Goal: Task Accomplishment & Management: Use online tool/utility

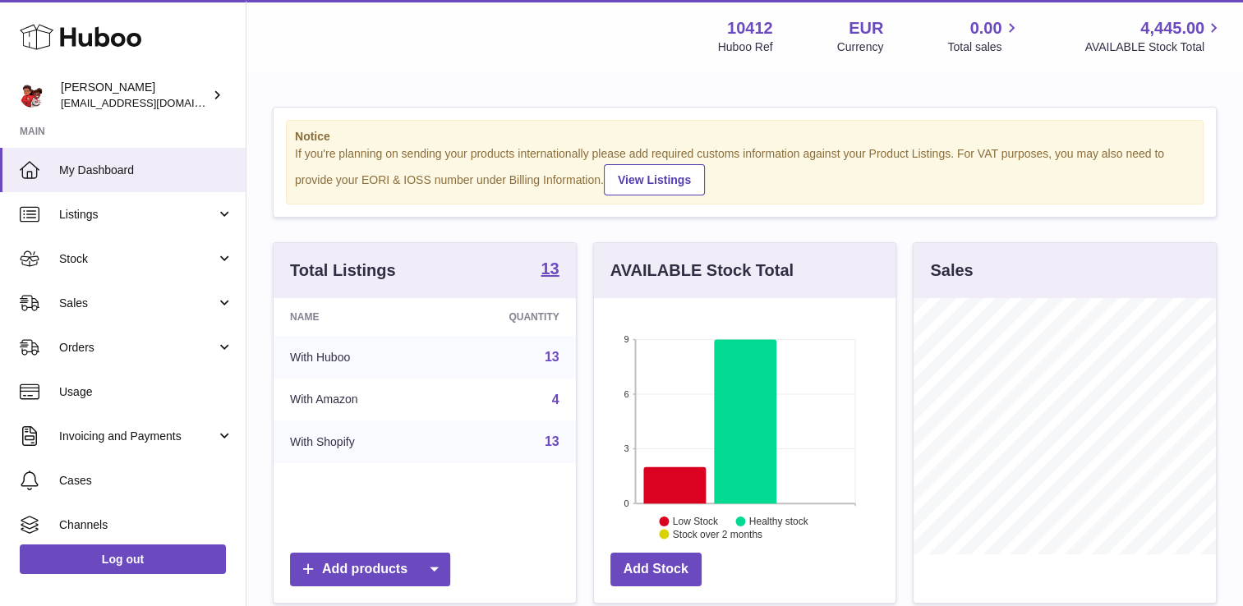
scroll to position [256, 302]
click at [142, 294] on link "Sales" at bounding box center [123, 303] width 246 height 44
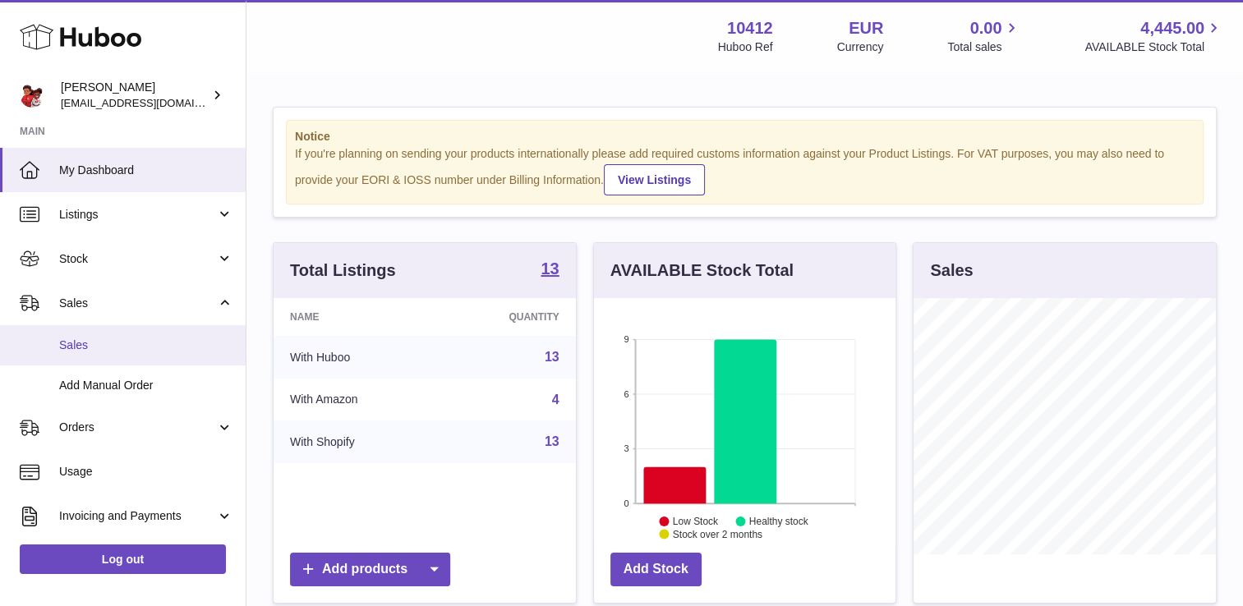
click at [135, 338] on span "Sales" at bounding box center [146, 346] width 174 height 16
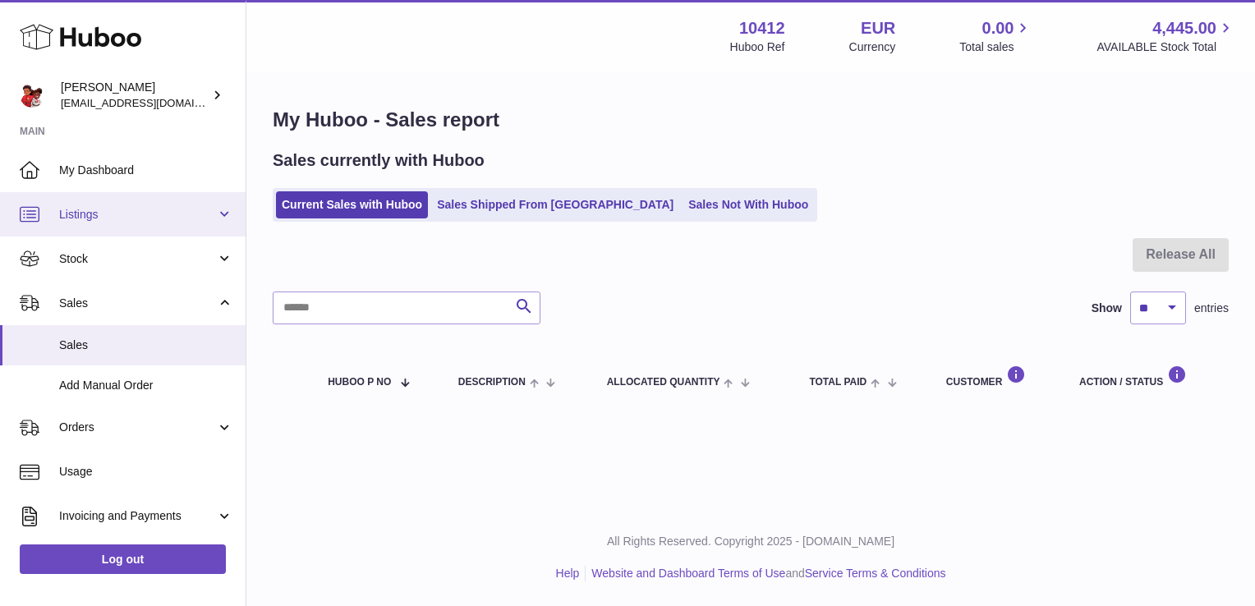
click at [119, 225] on link "Listings" at bounding box center [123, 214] width 246 height 44
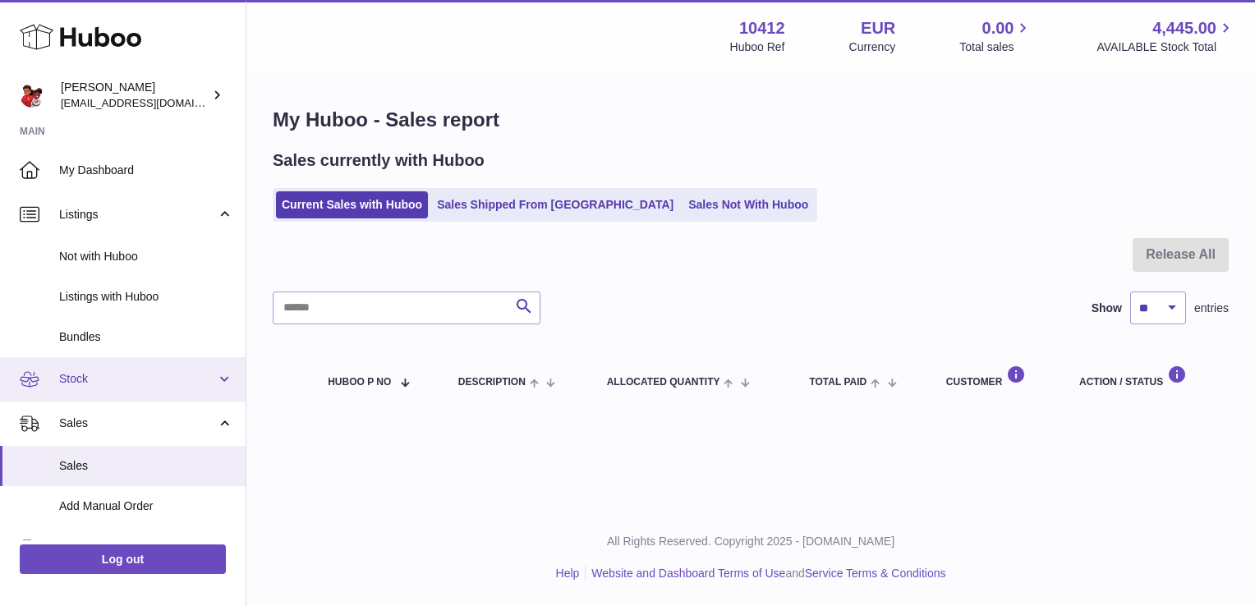
click at [135, 371] on span "Stock" at bounding box center [137, 379] width 157 height 16
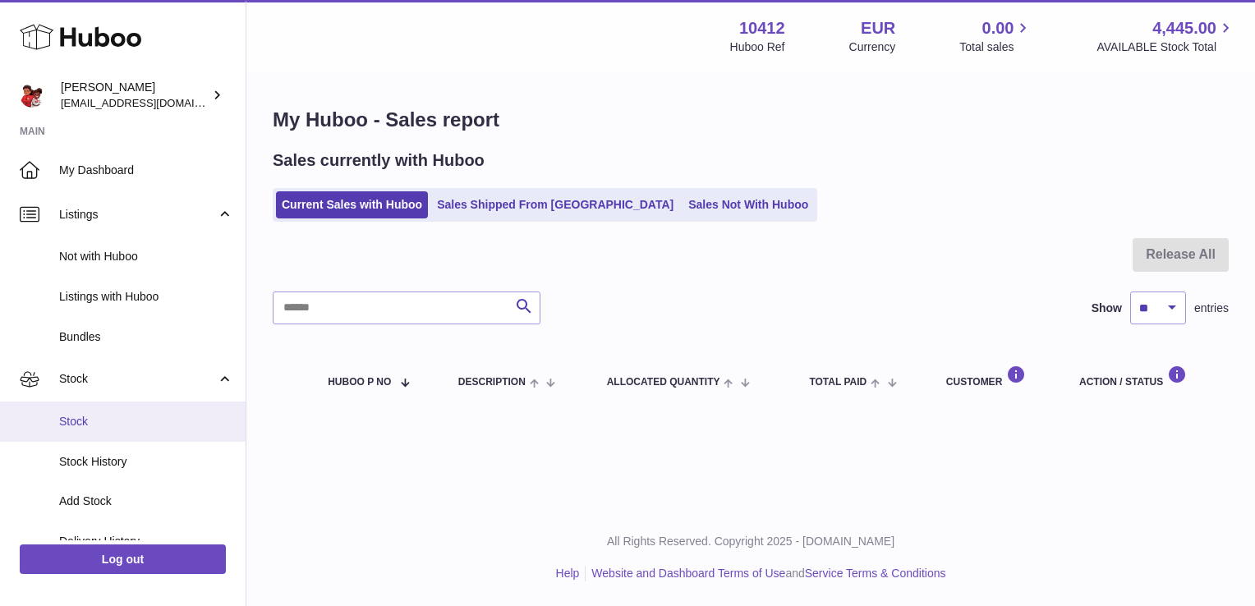
click at [124, 422] on span "Stock" at bounding box center [146, 422] width 174 height 16
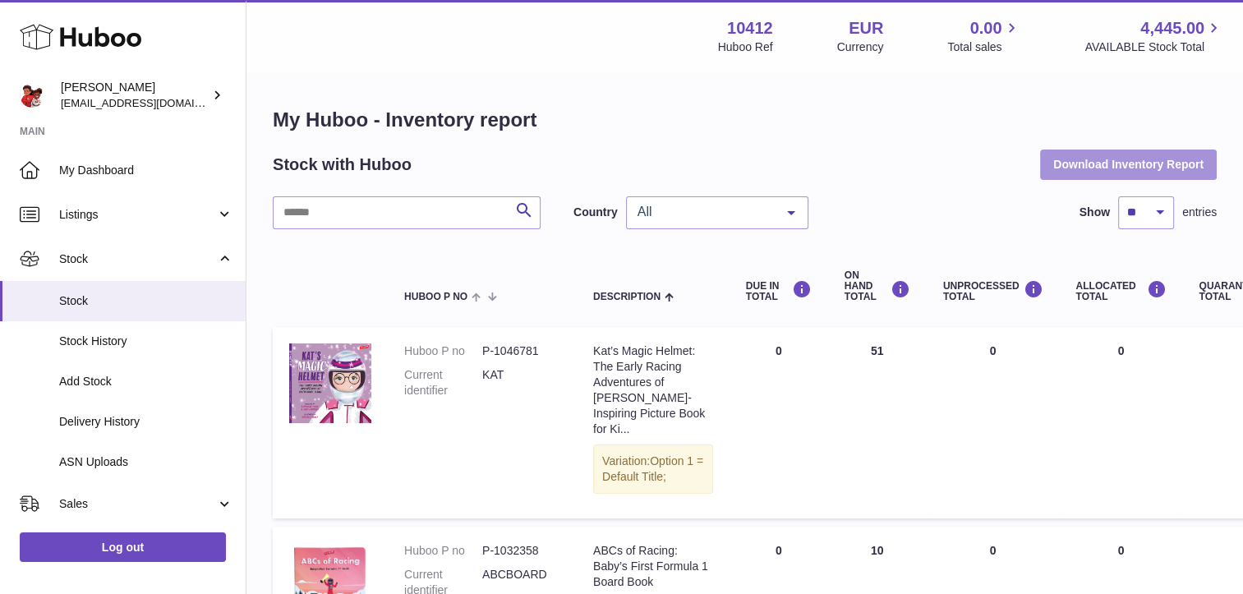
click at [1087, 159] on button "Download Inventory Report" at bounding box center [1128, 164] width 177 height 30
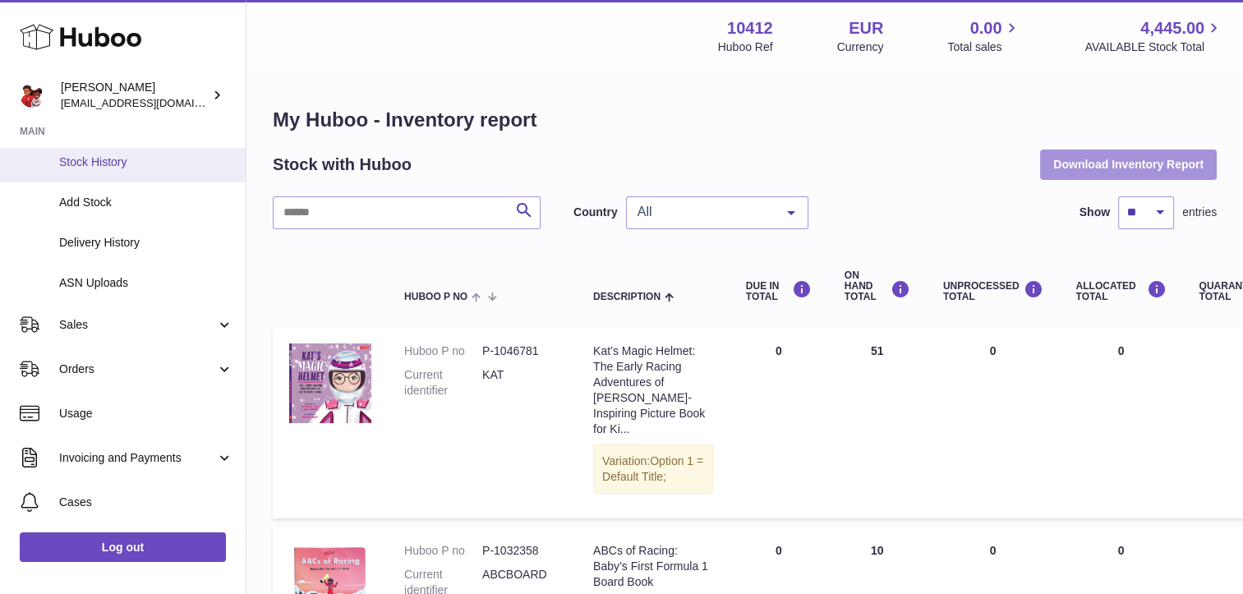
scroll to position [180, 0]
